Goal: Task Accomplishment & Management: Manage account settings

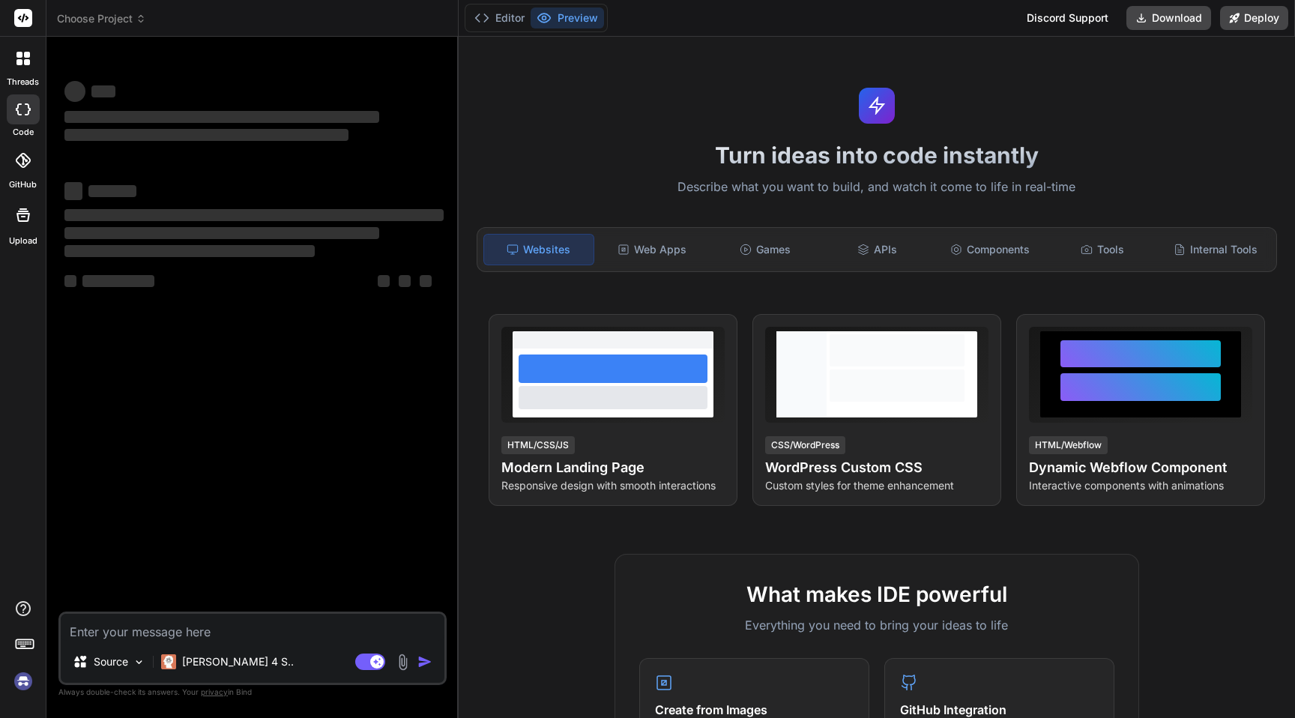
click at [19, 690] on img at bounding box center [22, 680] width 25 height 25
type textarea "x"
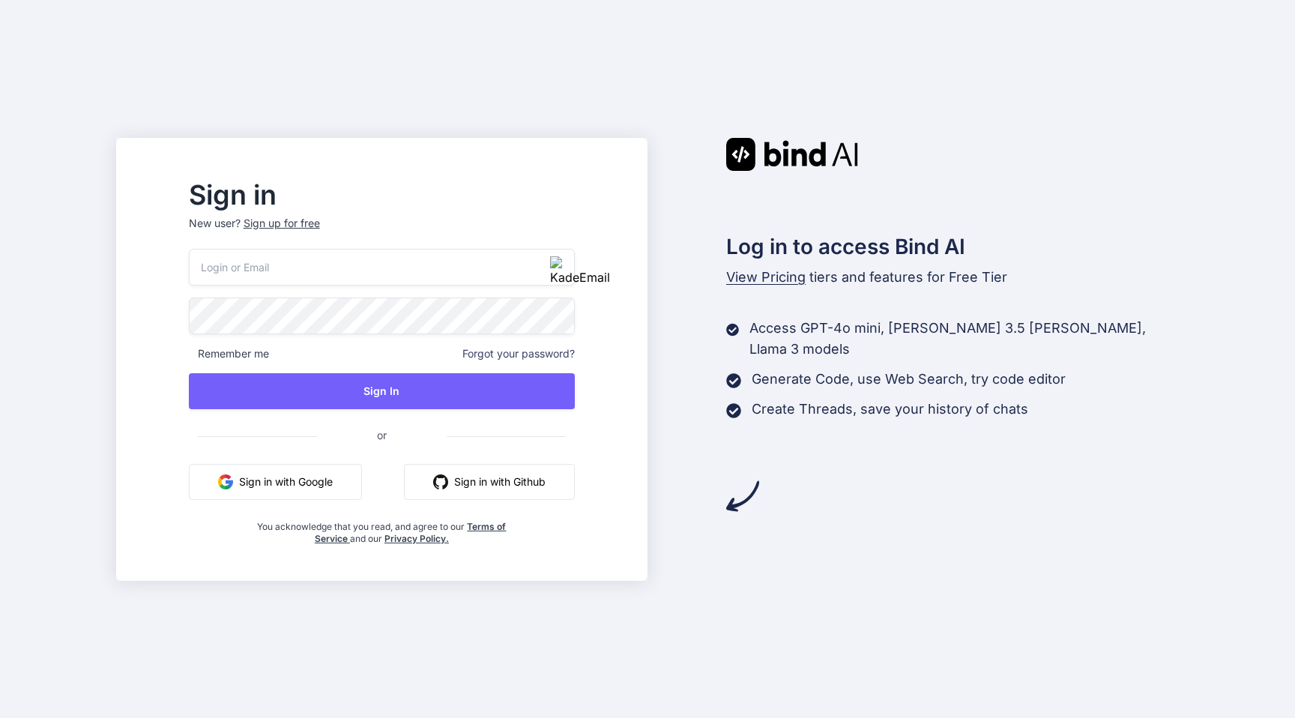
click at [447, 274] on input "email" at bounding box center [382, 267] width 386 height 37
paste input "[EMAIL_ADDRESS][DOMAIN_NAME]"
type input "[EMAIL_ADDRESS][DOMAIN_NAME]"
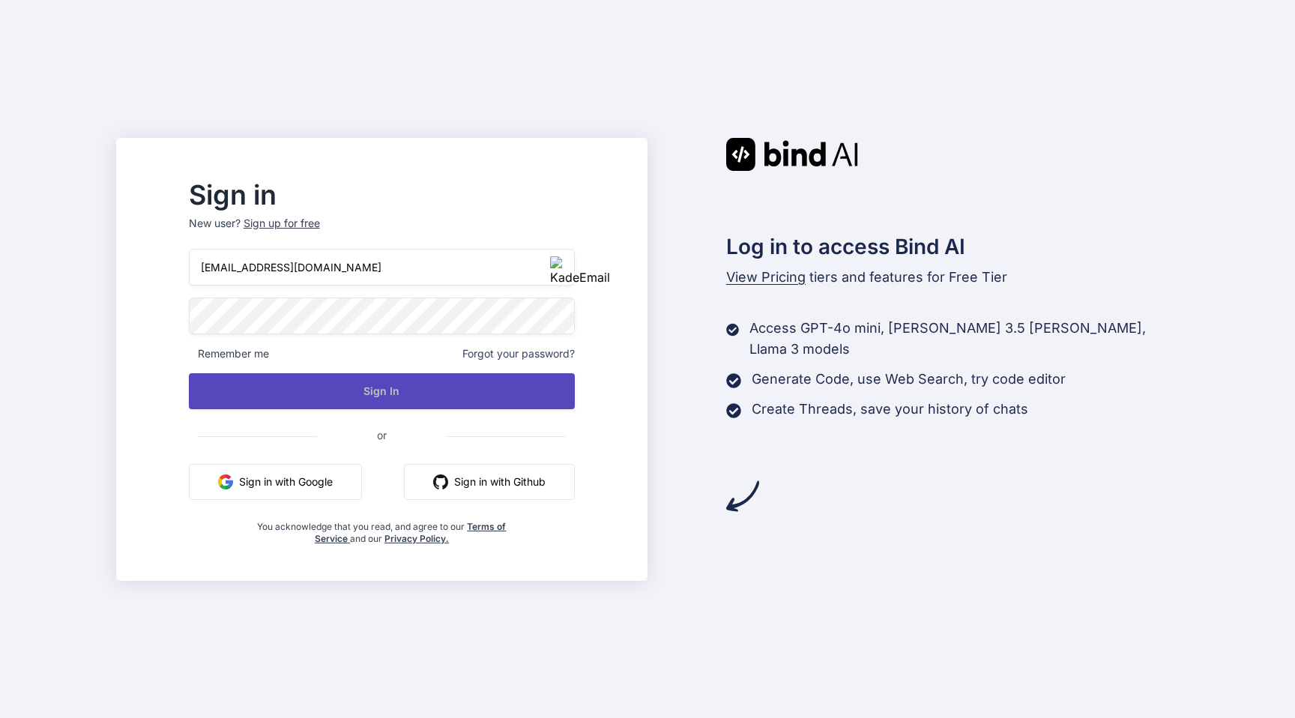
click at [432, 387] on button "Sign In" at bounding box center [382, 391] width 386 height 36
click at [416, 378] on button "Sign In" at bounding box center [382, 391] width 386 height 36
